Goal: Task Accomplishment & Management: Use online tool/utility

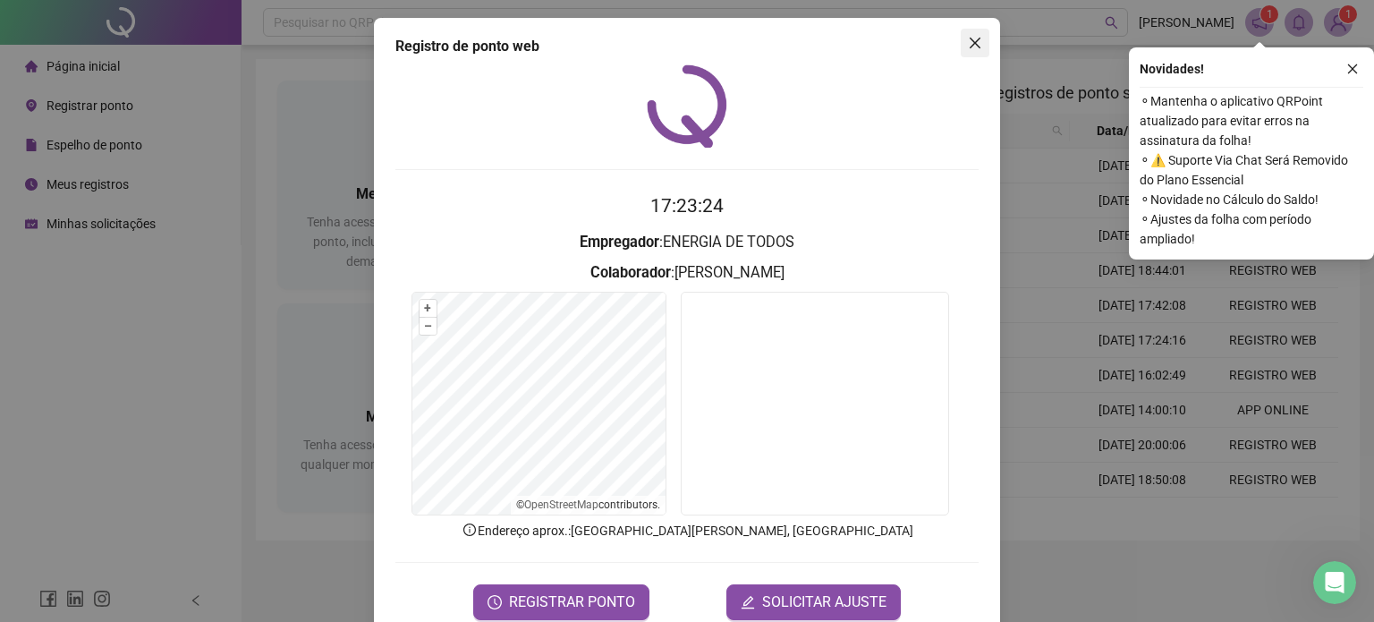
click at [970, 46] on icon "close" at bounding box center [975, 43] width 11 height 11
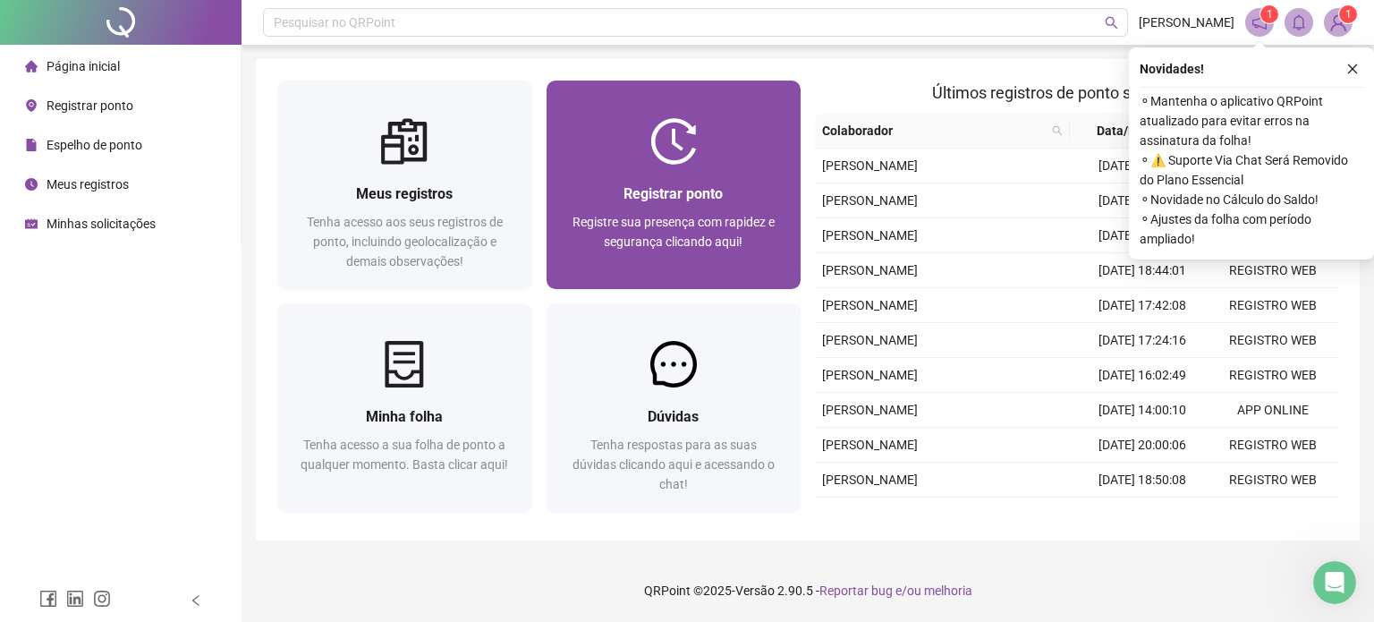
click at [722, 143] on div at bounding box center [674, 141] width 255 height 47
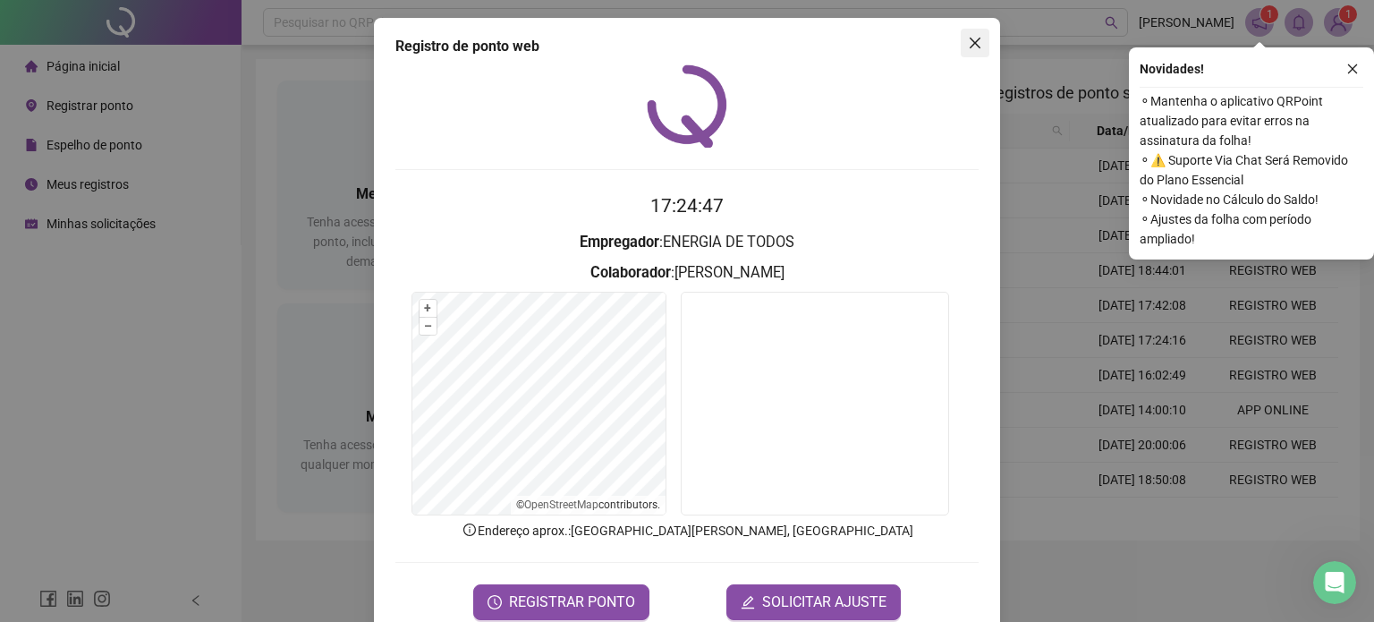
click at [961, 47] on span "Close" at bounding box center [975, 43] width 29 height 14
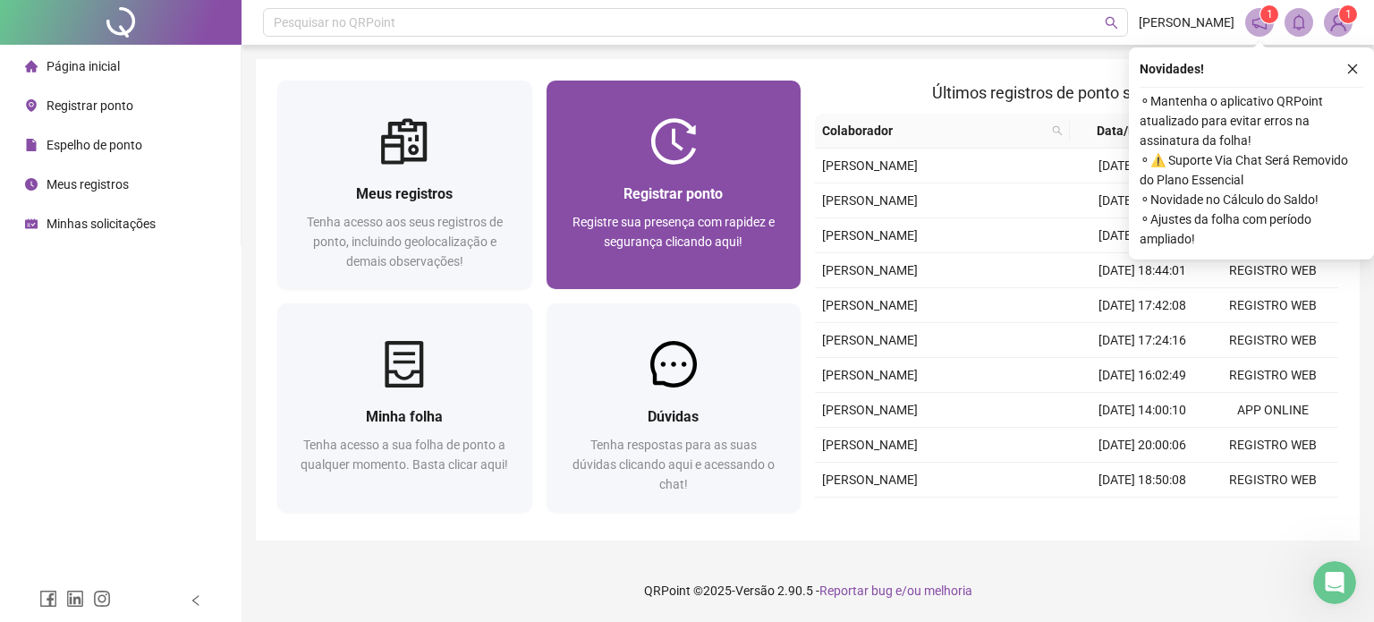
click at [631, 139] on div at bounding box center [674, 141] width 255 height 47
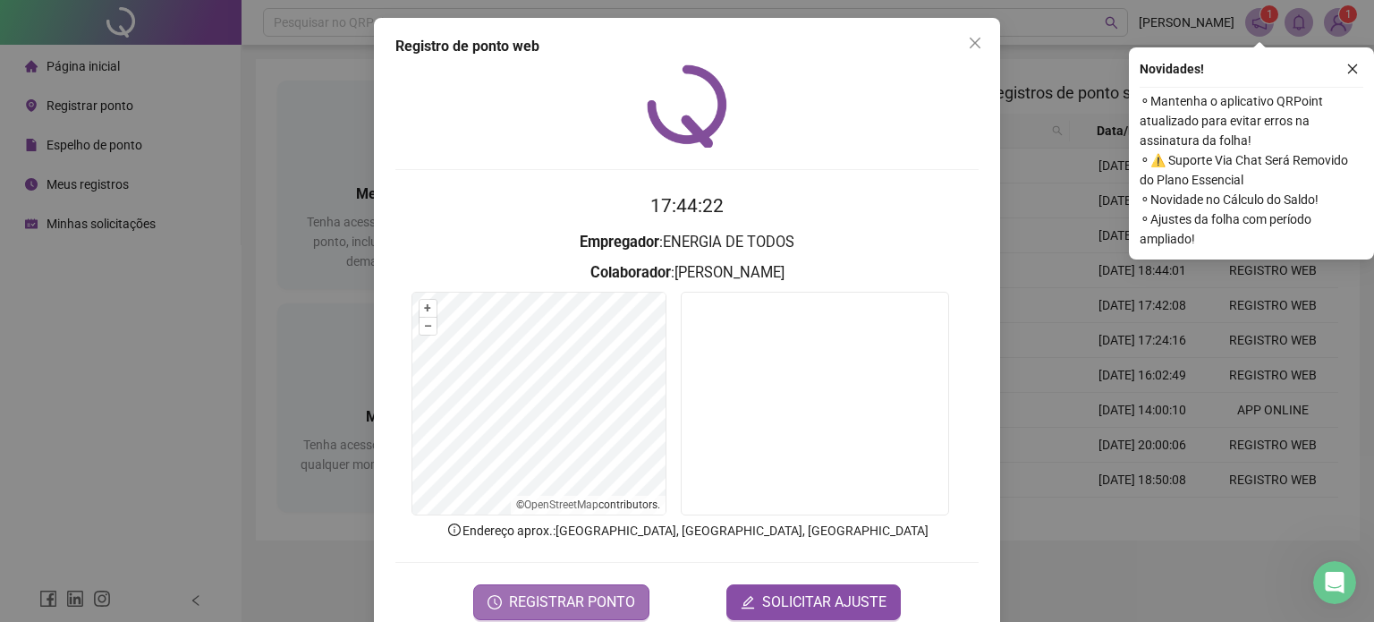
click at [579, 593] on span "REGISTRAR PONTO" at bounding box center [572, 601] width 126 height 21
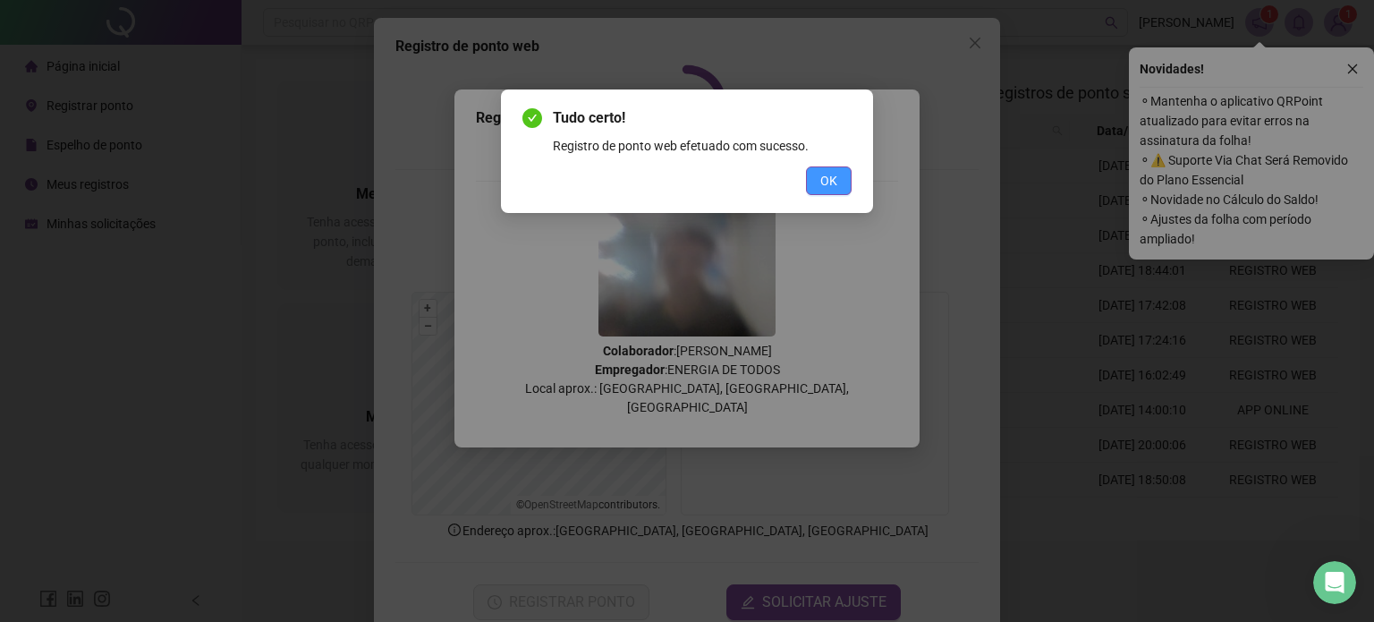
click at [813, 173] on button "OK" at bounding box center [829, 180] width 46 height 29
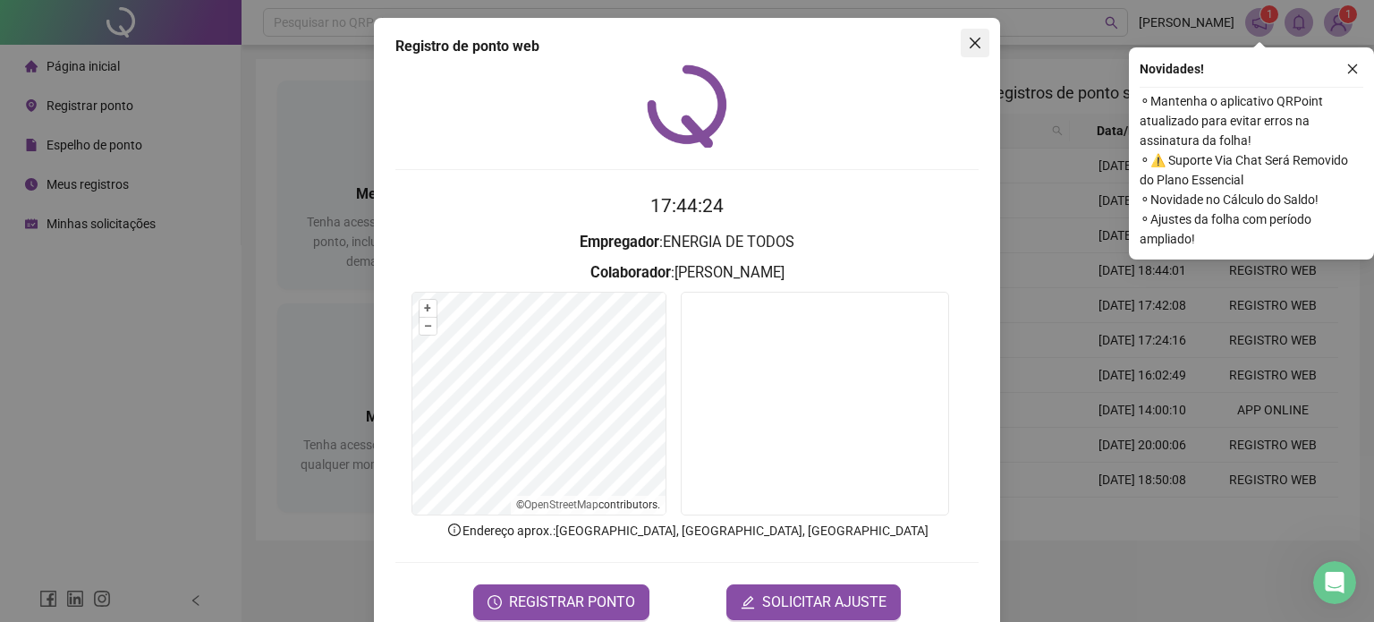
click at [972, 51] on button "Close" at bounding box center [975, 43] width 29 height 29
